Goal: Task Accomplishment & Management: Use online tool/utility

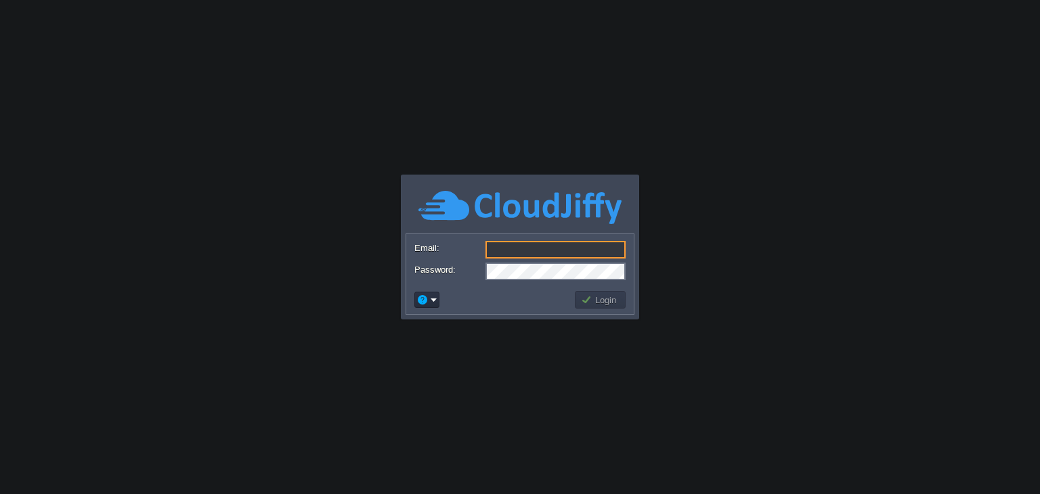
click at [529, 250] on input "Email:" at bounding box center [555, 250] width 140 height 18
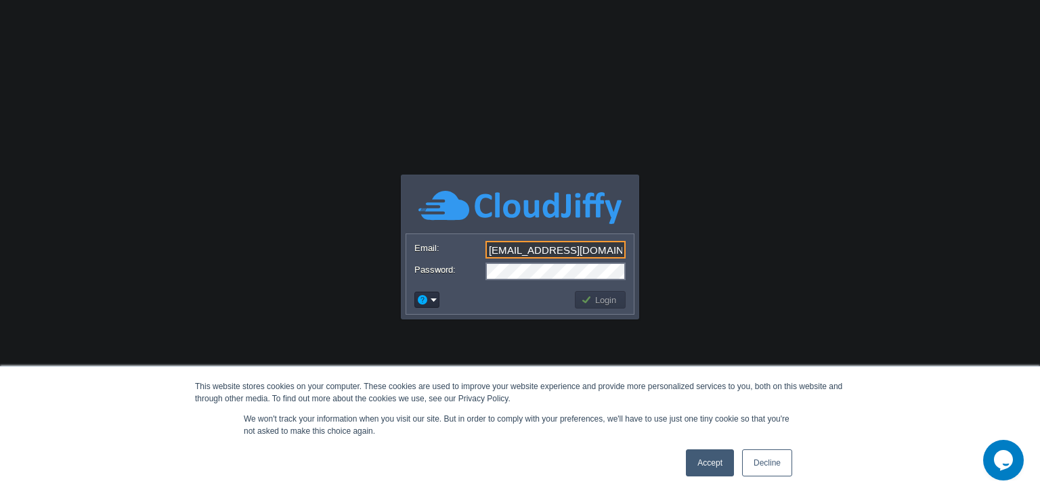
type input "[EMAIL_ADDRESS][DOMAIN_NAME]"
click at [608, 299] on button "Login" at bounding box center [600, 300] width 39 height 12
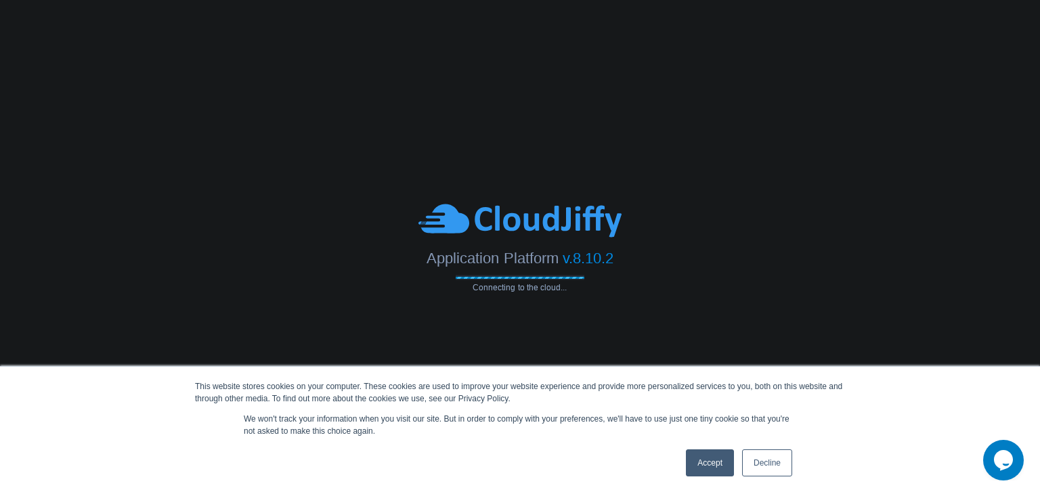
click at [709, 460] on link "Accept" at bounding box center [710, 462] width 48 height 27
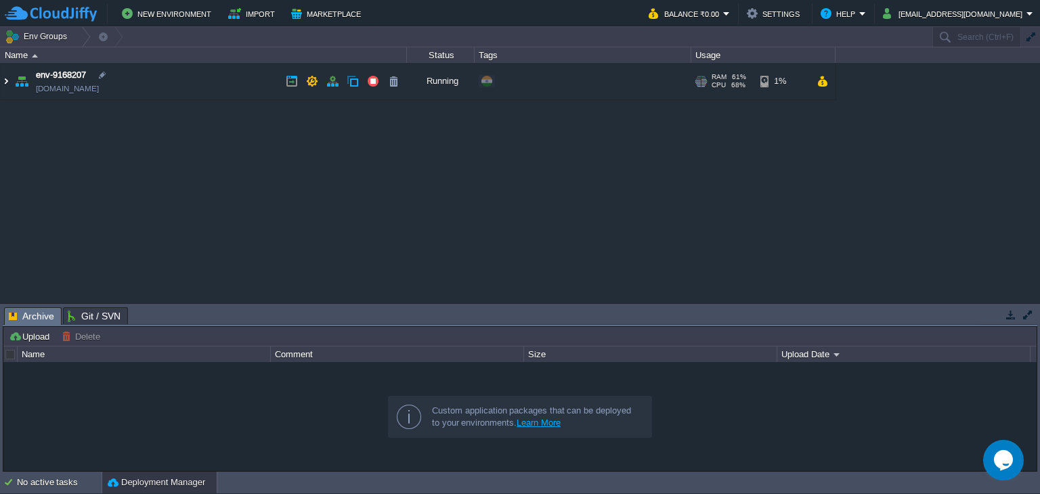
click at [9, 87] on img at bounding box center [6, 81] width 11 height 37
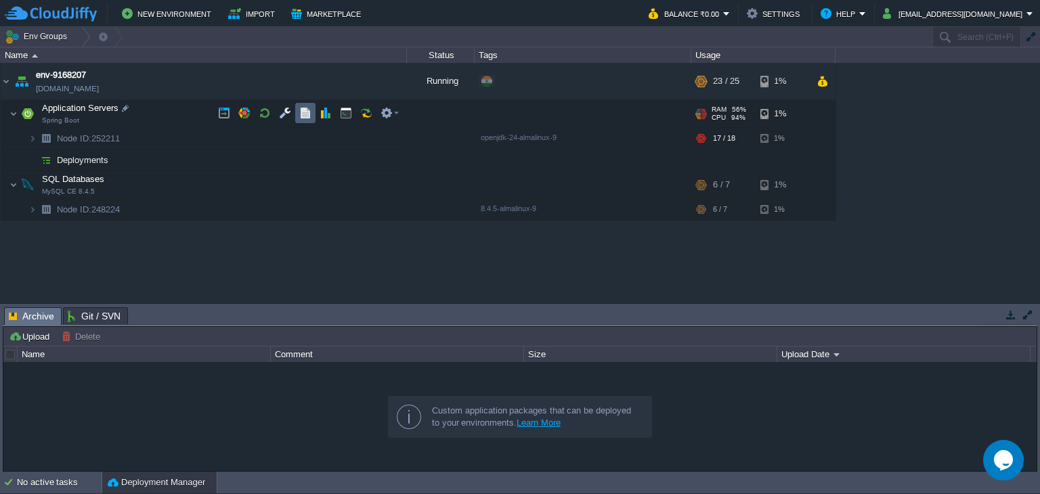
click at [303, 120] on td at bounding box center [305, 113] width 20 height 20
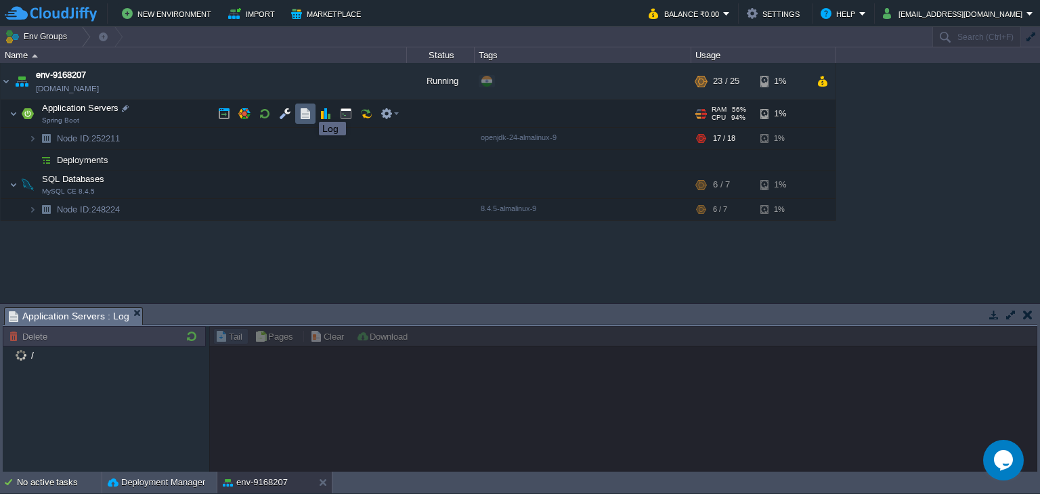
click at [309, 110] on button "button" at bounding box center [305, 114] width 12 height 12
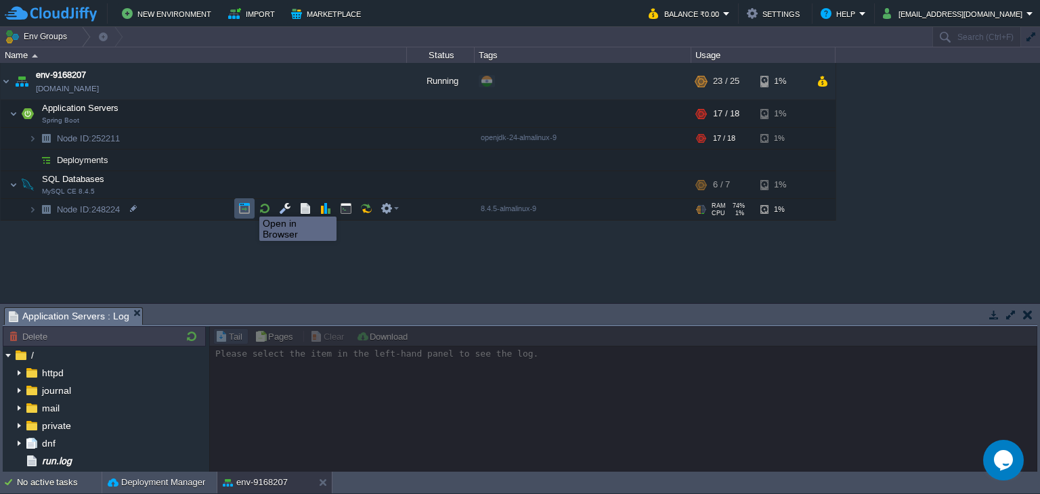
click at [249, 204] on button "button" at bounding box center [244, 208] width 12 height 12
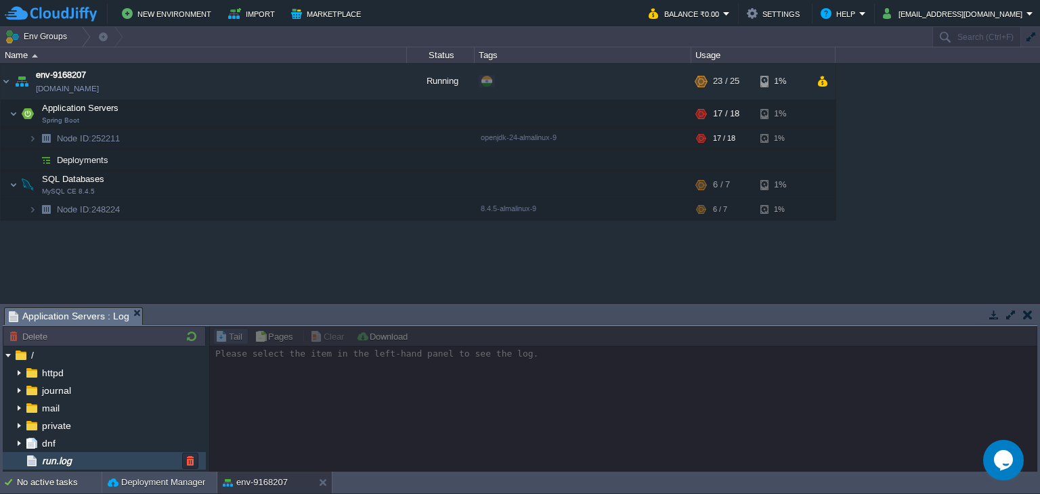
click at [78, 462] on div "run.log" at bounding box center [104, 461] width 203 height 18
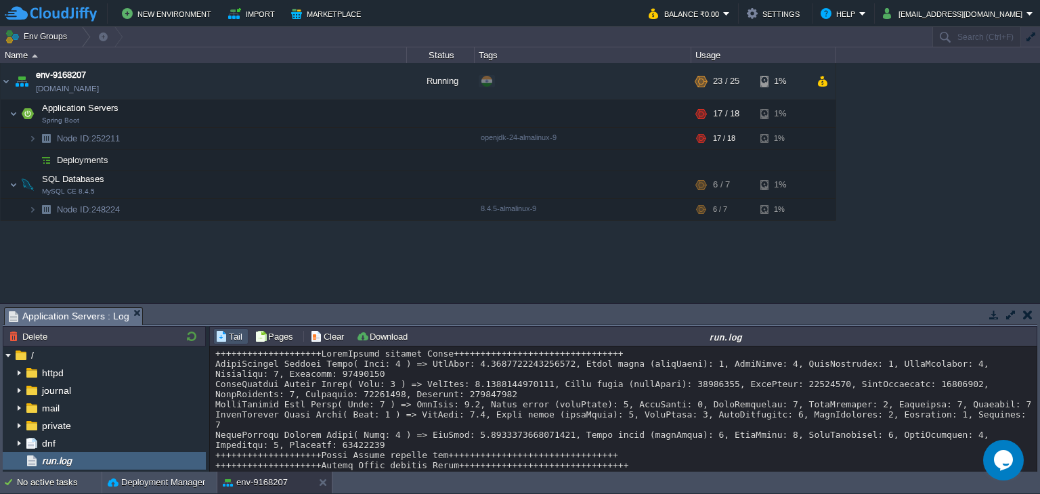
scroll to position [11758, 0]
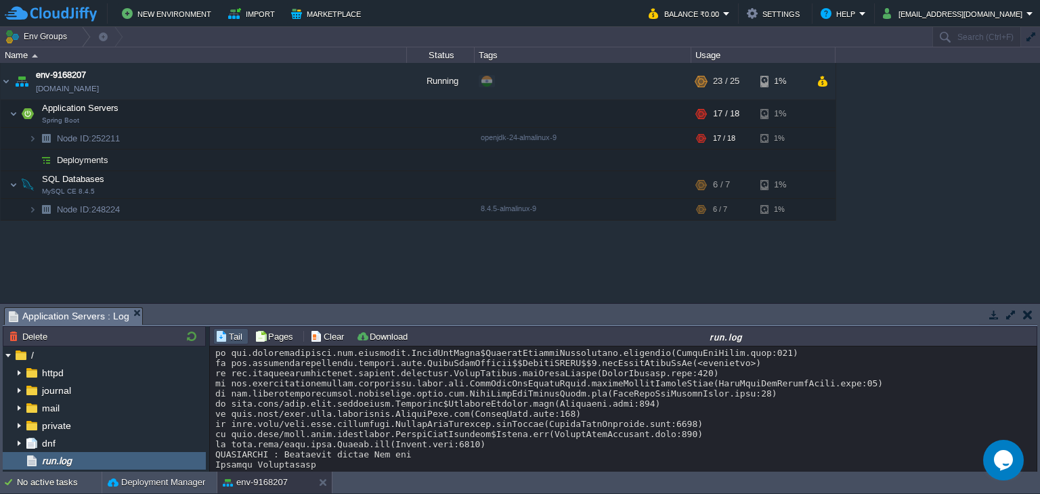
click at [994, 320] on button "button" at bounding box center [994, 315] width 12 height 12
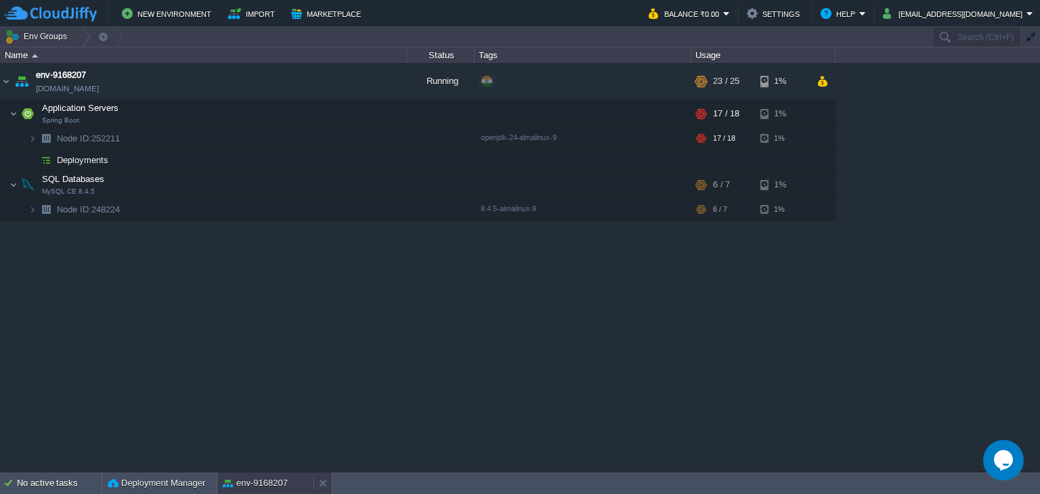
click at [227, 475] on div "env-9168207" at bounding box center [265, 483] width 96 height 22
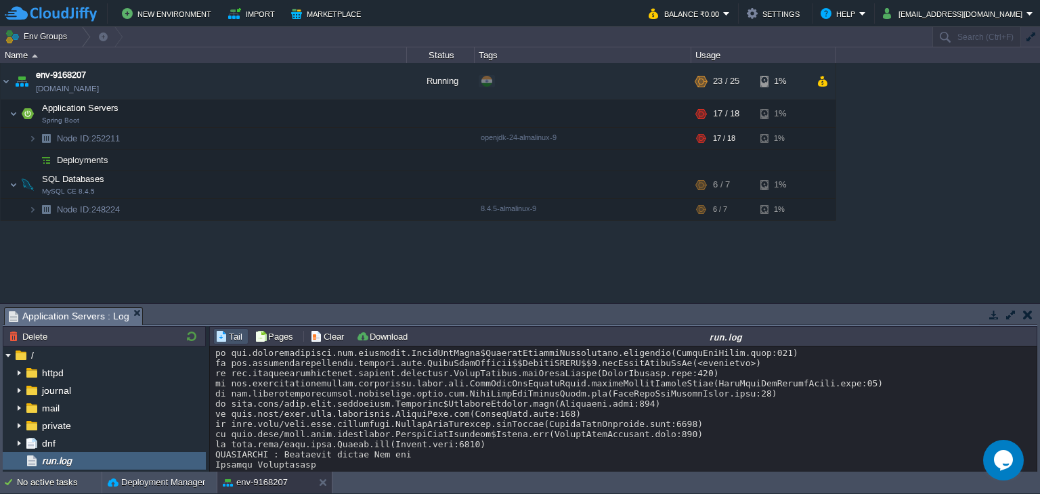
click at [992, 317] on button "button" at bounding box center [994, 315] width 12 height 12
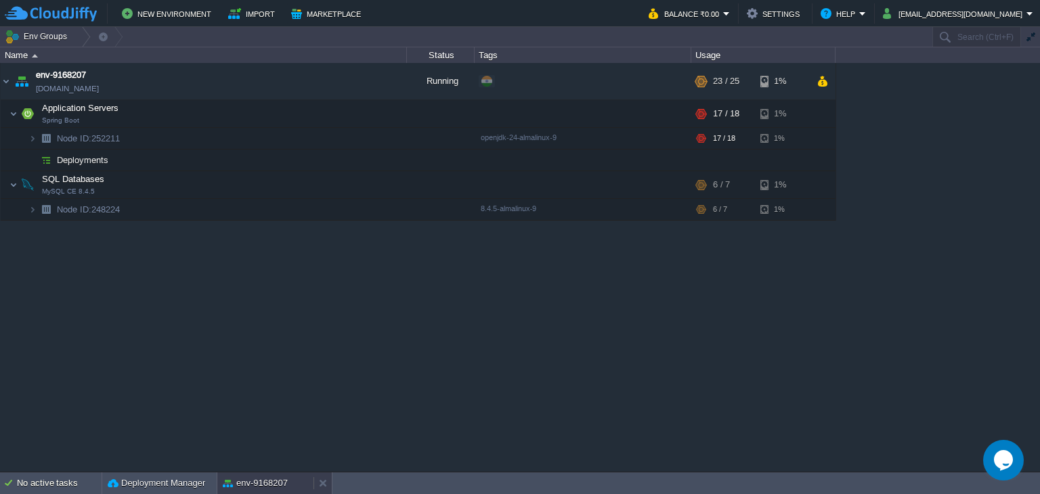
click at [270, 477] on button "env-9168207" at bounding box center [255, 484] width 65 height 14
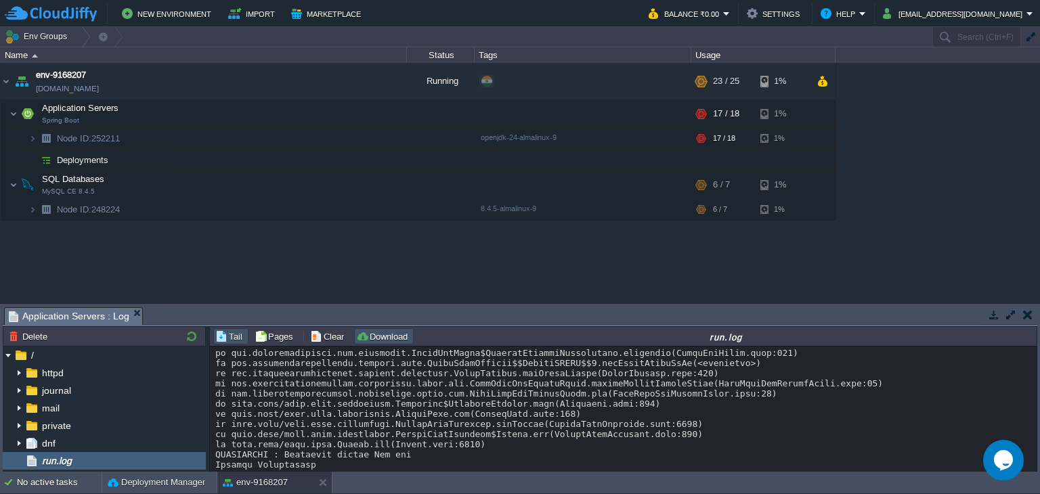
click at [368, 340] on button "Download" at bounding box center [384, 336] width 56 height 12
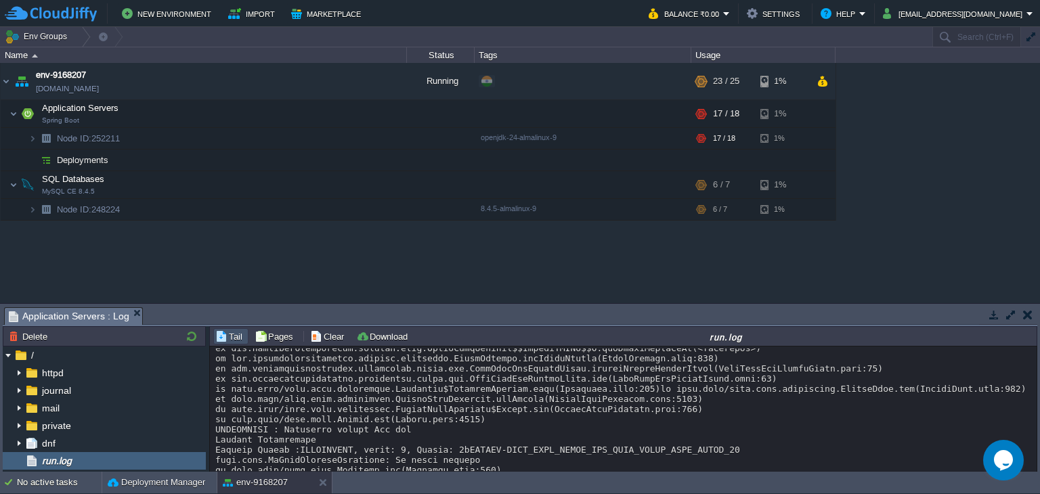
scroll to position [16016, 0]
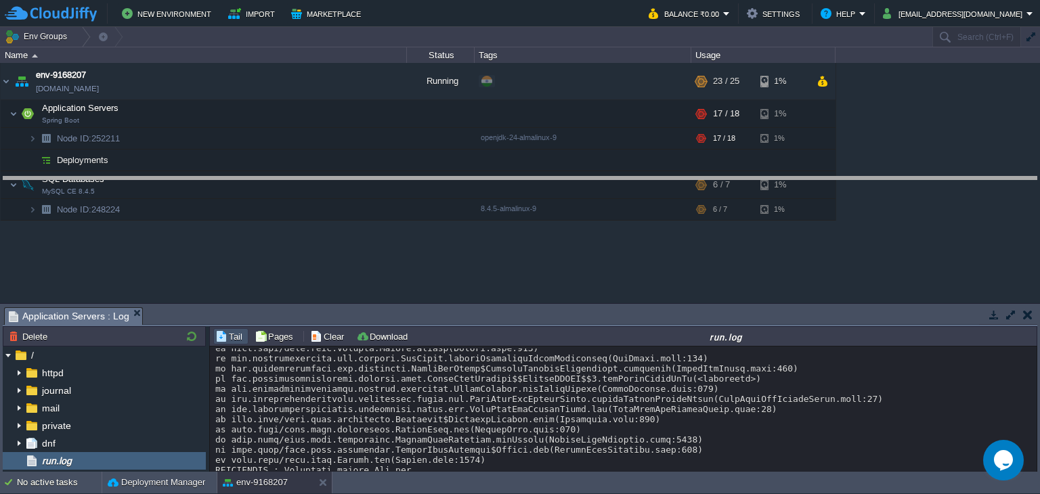
drag, startPoint x: 862, startPoint y: 311, endPoint x: 841, endPoint y: 180, distance: 132.2
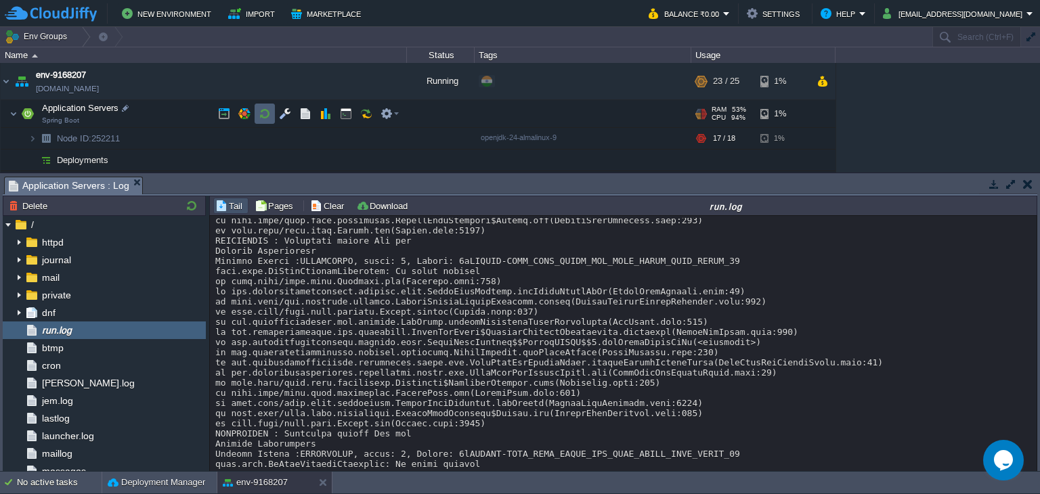
scroll to position [16460, 0]
click at [267, 112] on button "button" at bounding box center [265, 114] width 12 height 12
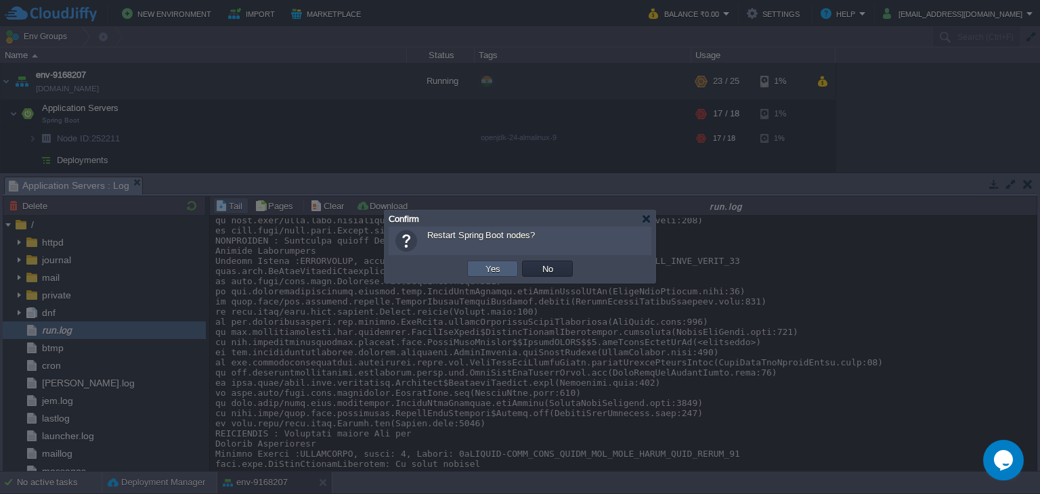
click at [474, 266] on td "Yes" at bounding box center [492, 269] width 51 height 16
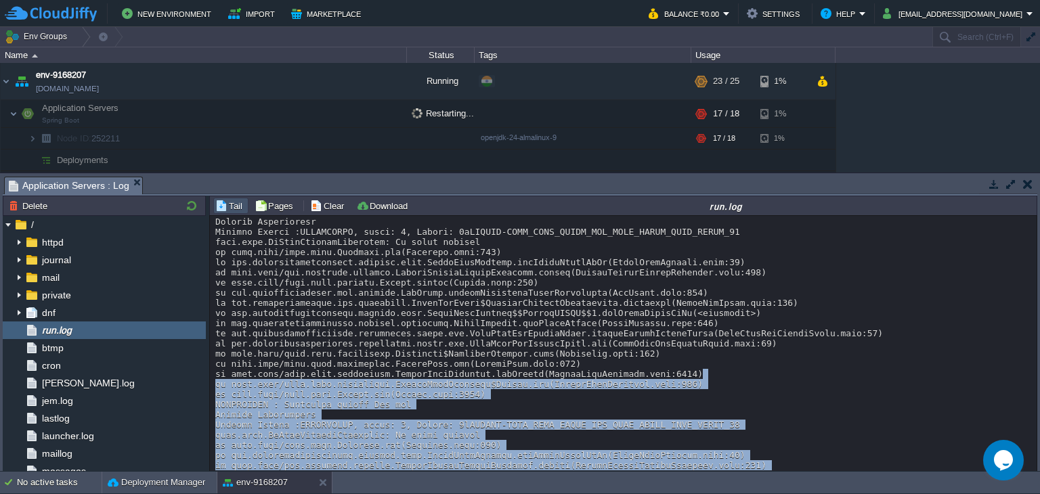
drag, startPoint x: 1036, startPoint y: 393, endPoint x: 1039, endPoint y: 474, distance: 81.3
click at [1039, 474] on body "New Environment Import Marketplace Bonus ₹0.00 Upgrade Account Balance ₹0.00 Se…" at bounding box center [520, 247] width 1040 height 494
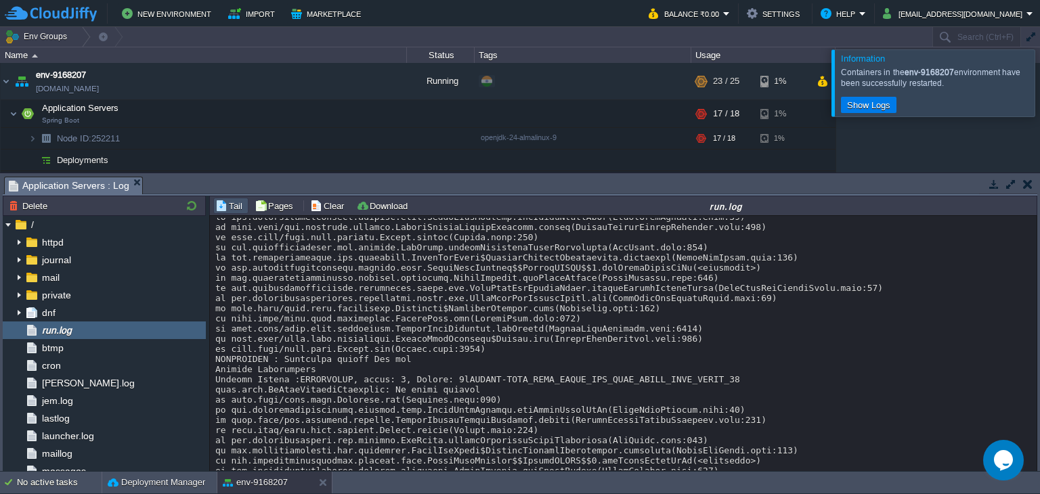
click at [1039, 80] on div at bounding box center [1056, 82] width 0 height 66
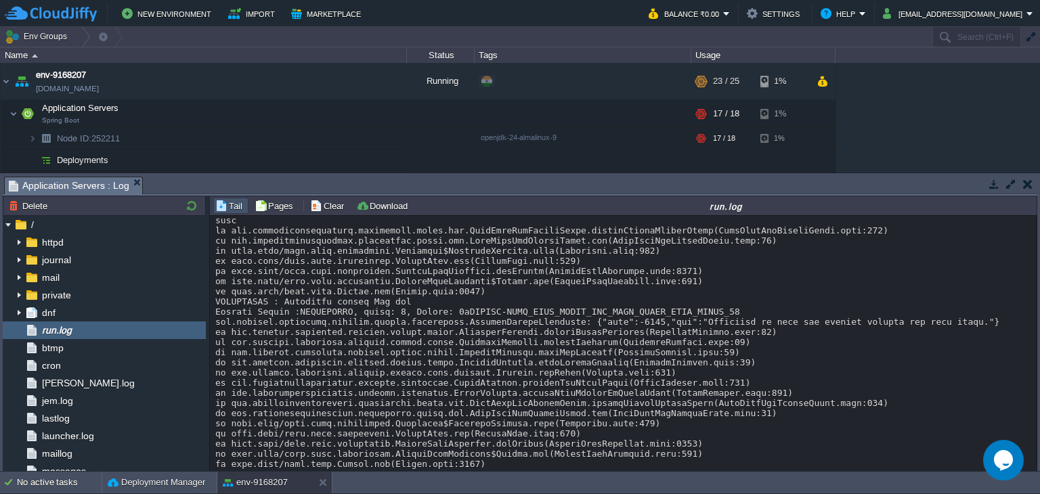
scroll to position [22715, 0]
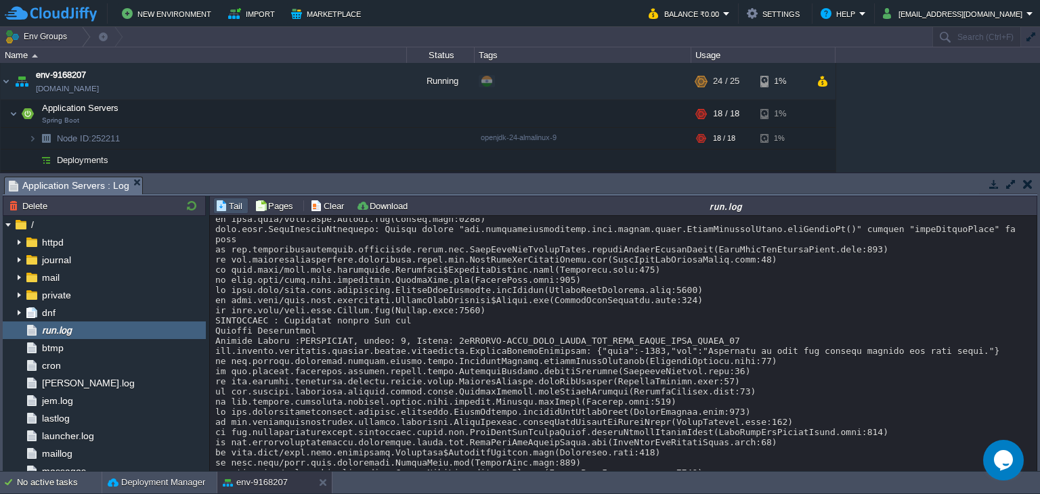
scroll to position [4534, 0]
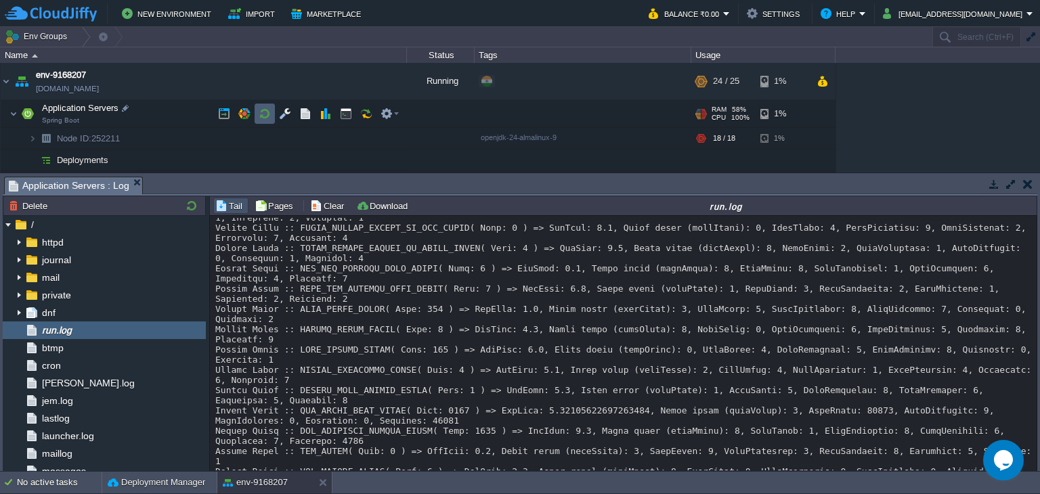
click at [263, 115] on button "button" at bounding box center [265, 114] width 12 height 12
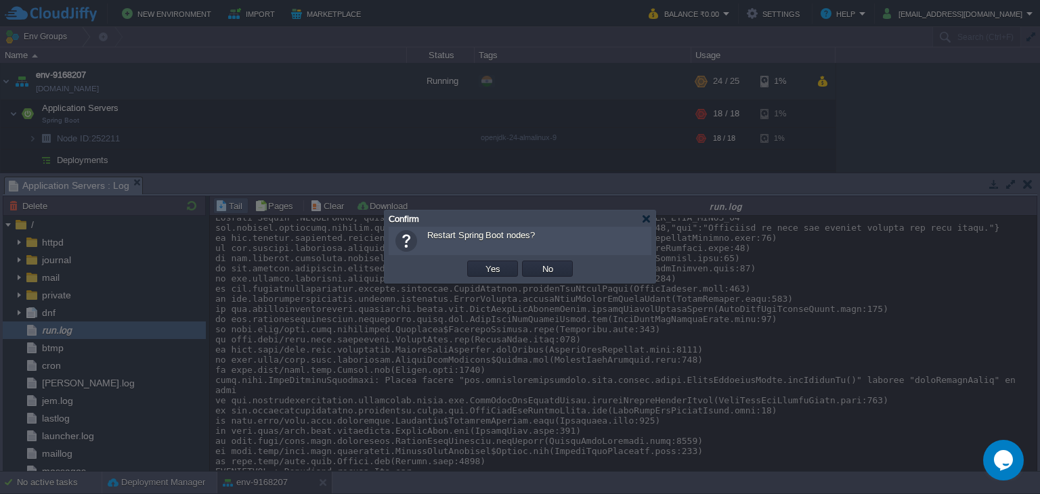
scroll to position [3995, 0]
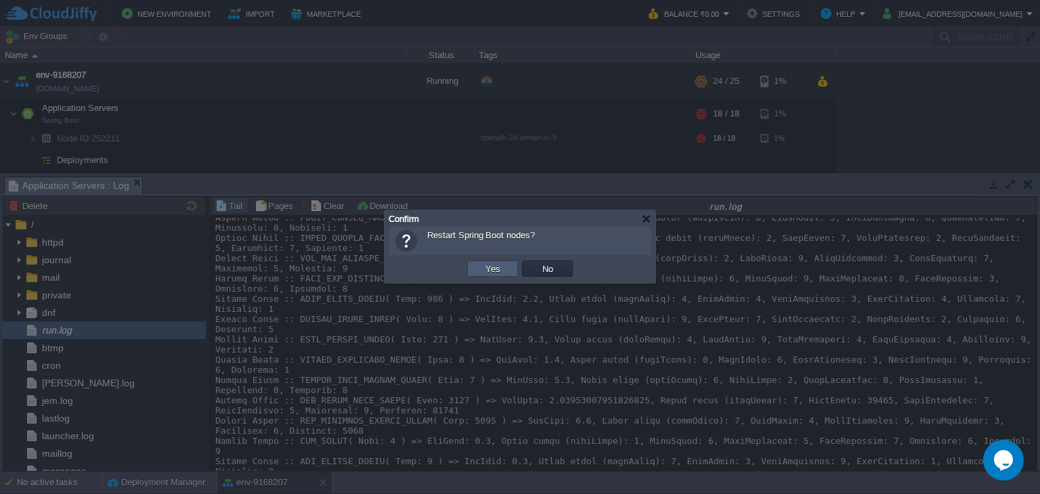
click at [478, 263] on td "Yes" at bounding box center [492, 269] width 51 height 16
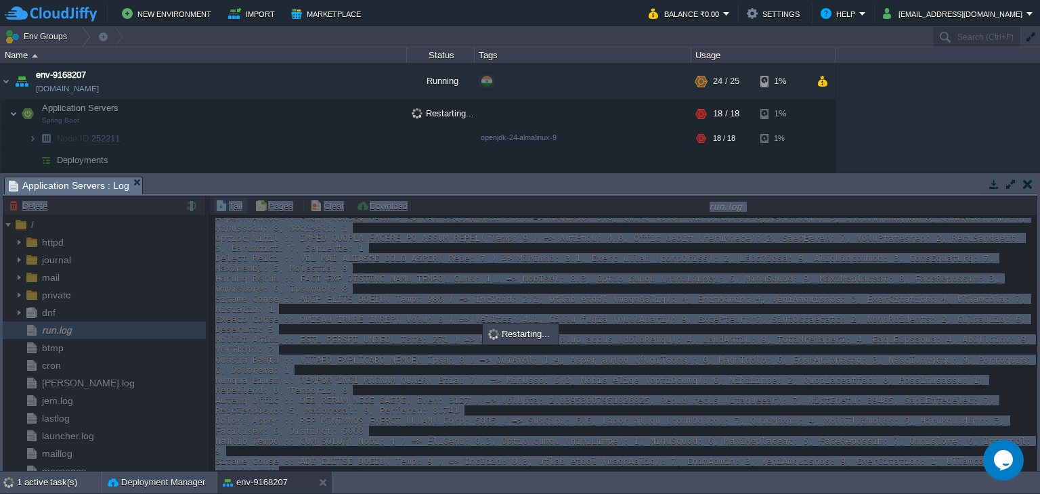
drag, startPoint x: 1034, startPoint y: 269, endPoint x: 1039, endPoint y: 466, distance: 197.7
click at [1039, 466] on div "Tasks Activity Log Archive Git / SVN Application Servers : Log Upload Delete De…" at bounding box center [520, 322] width 1040 height 298
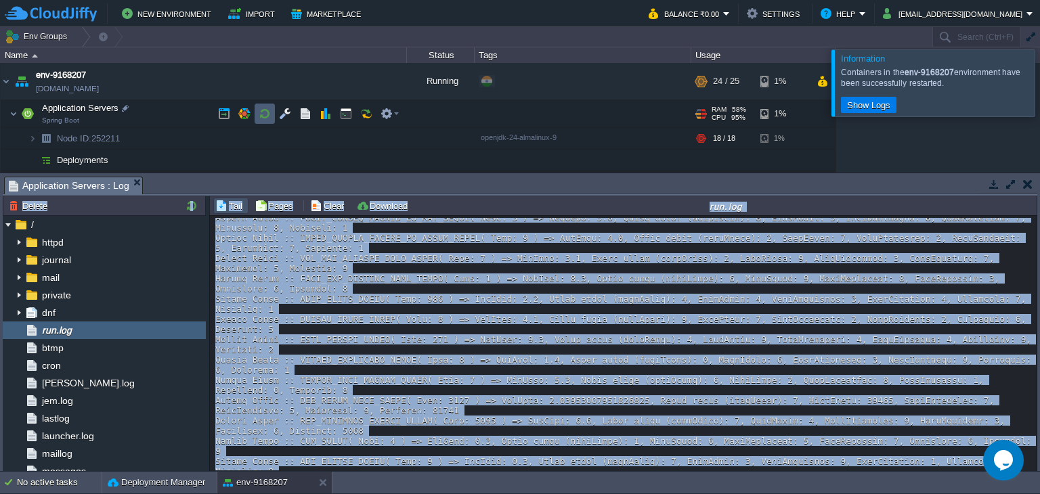
click at [259, 116] on button "button" at bounding box center [265, 114] width 12 height 12
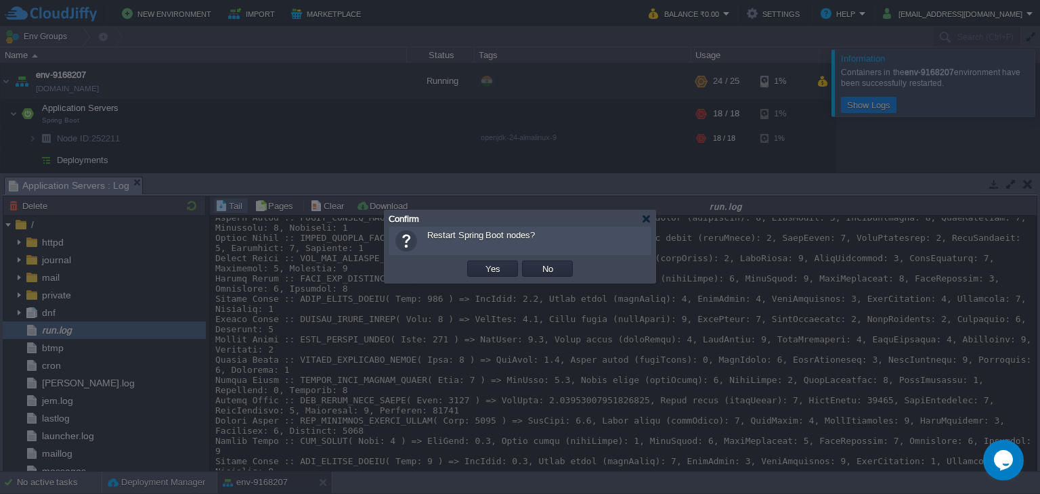
click at [993, 93] on div at bounding box center [520, 247] width 1040 height 494
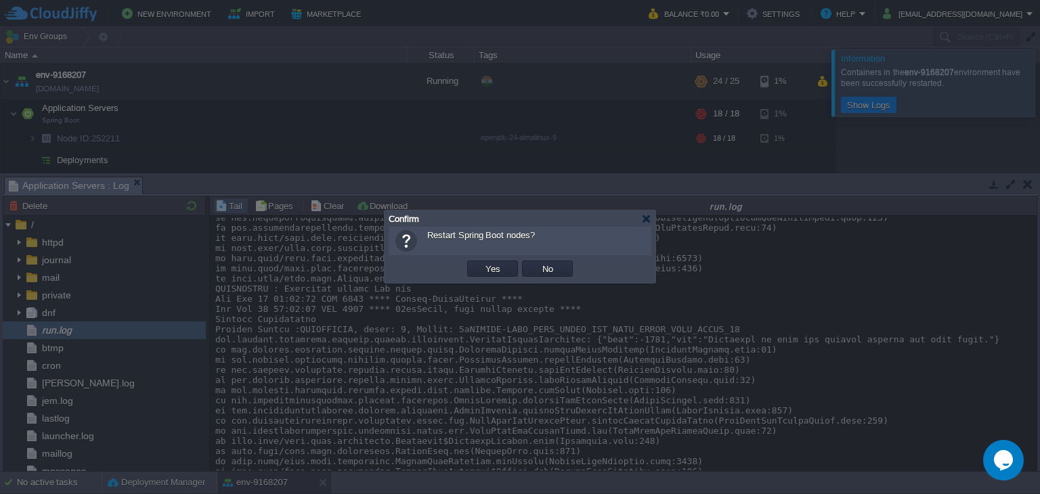
scroll to position [1711, 0]
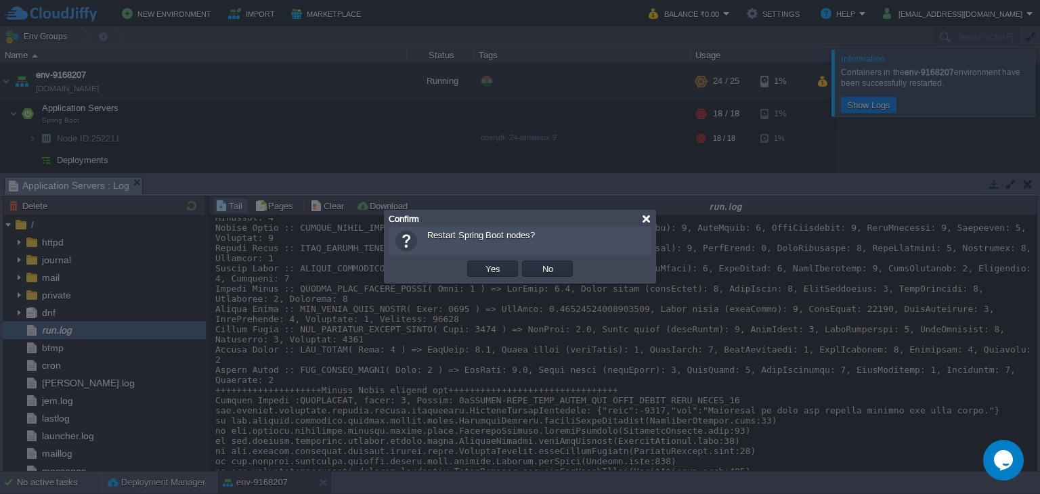
click at [650, 220] on div at bounding box center [646, 219] width 10 height 10
